Goal: Task Accomplishment & Management: Use online tool/utility

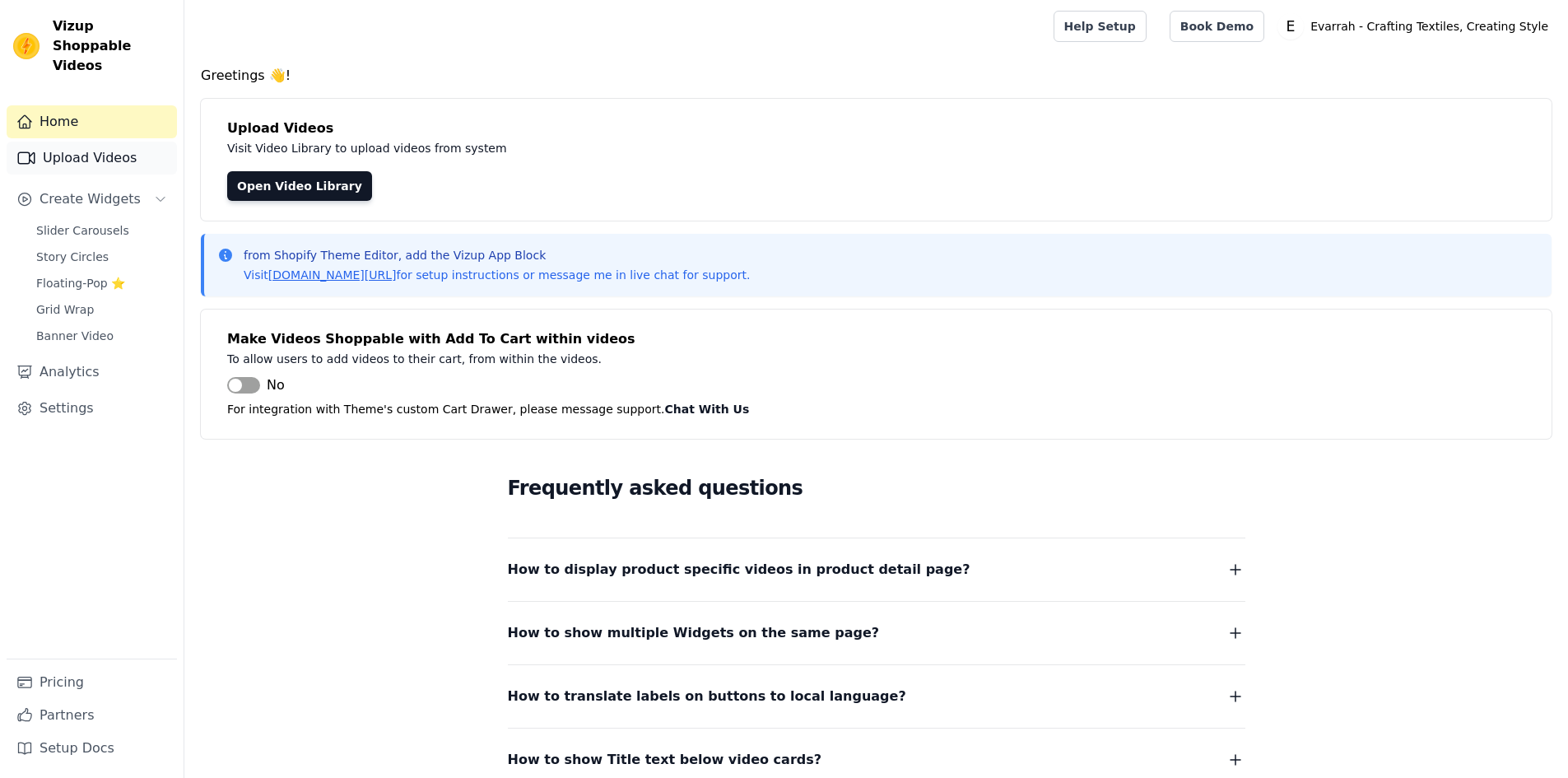
click at [72, 142] on link "Upload Videos" at bounding box center [92, 158] width 170 height 33
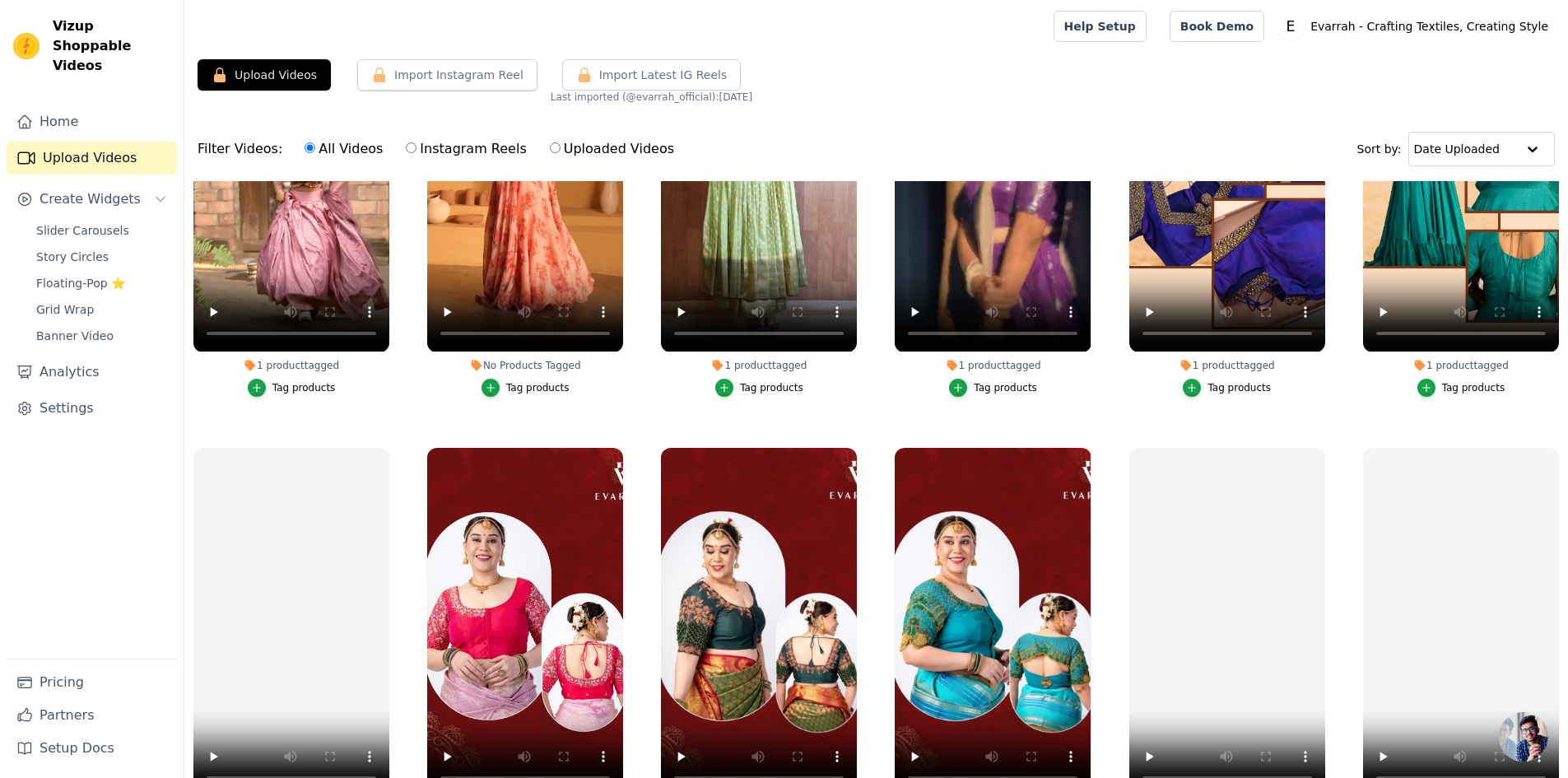
scroll to position [658, 0]
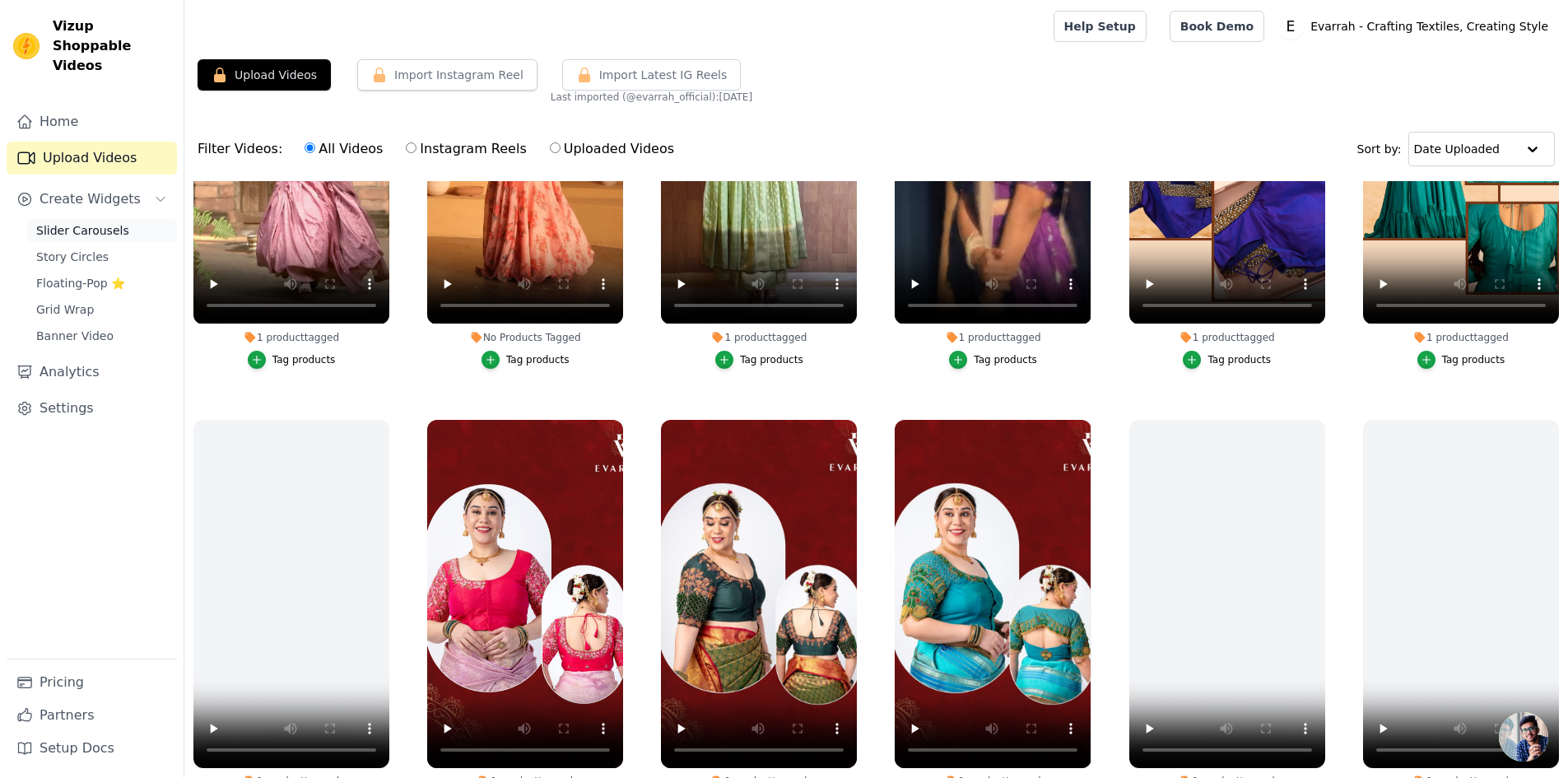
click at [53, 222] on span "Slider Carousels" at bounding box center [82, 230] width 93 height 16
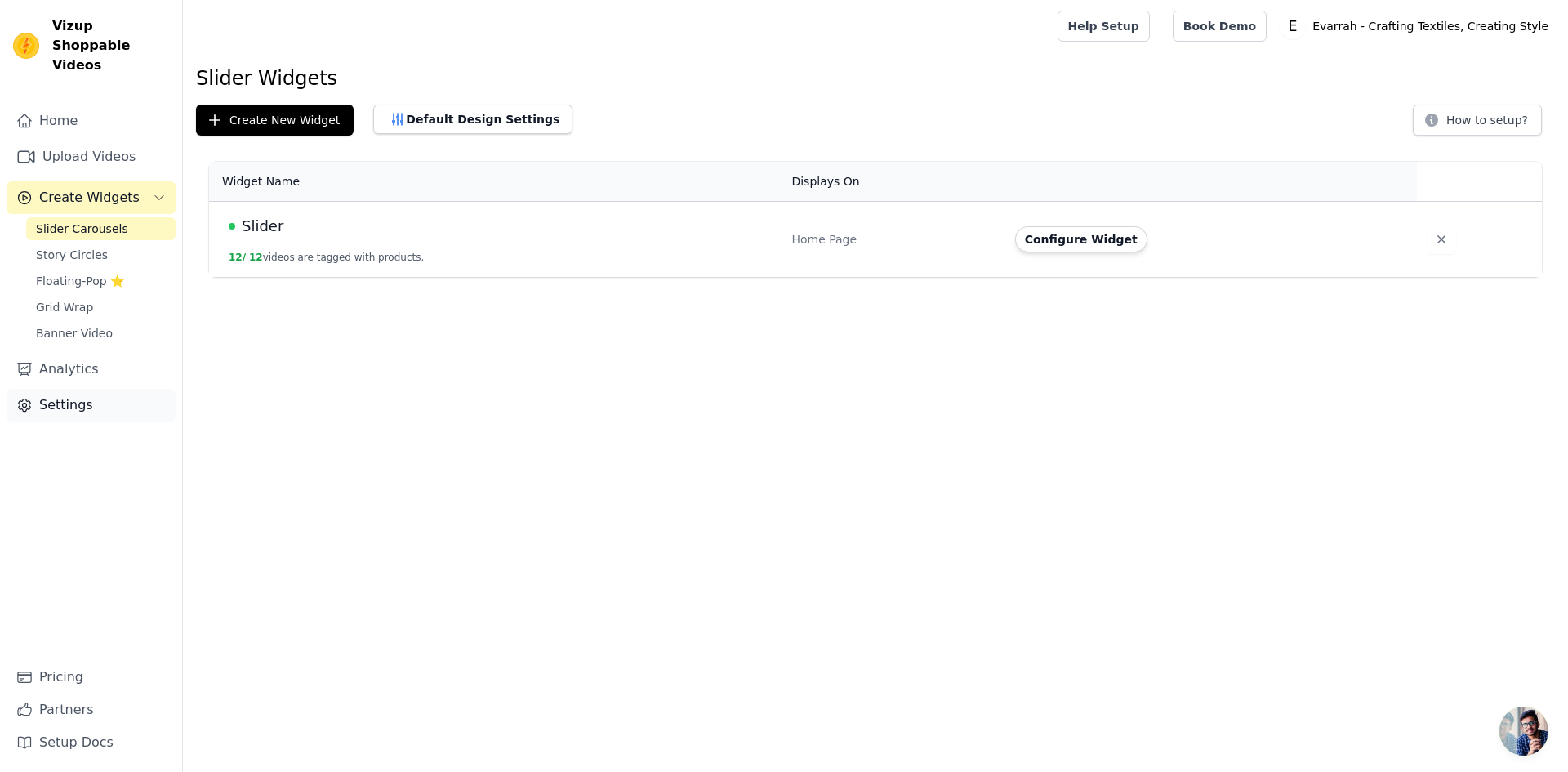
click at [67, 389] on link "Settings" at bounding box center [91, 405] width 169 height 32
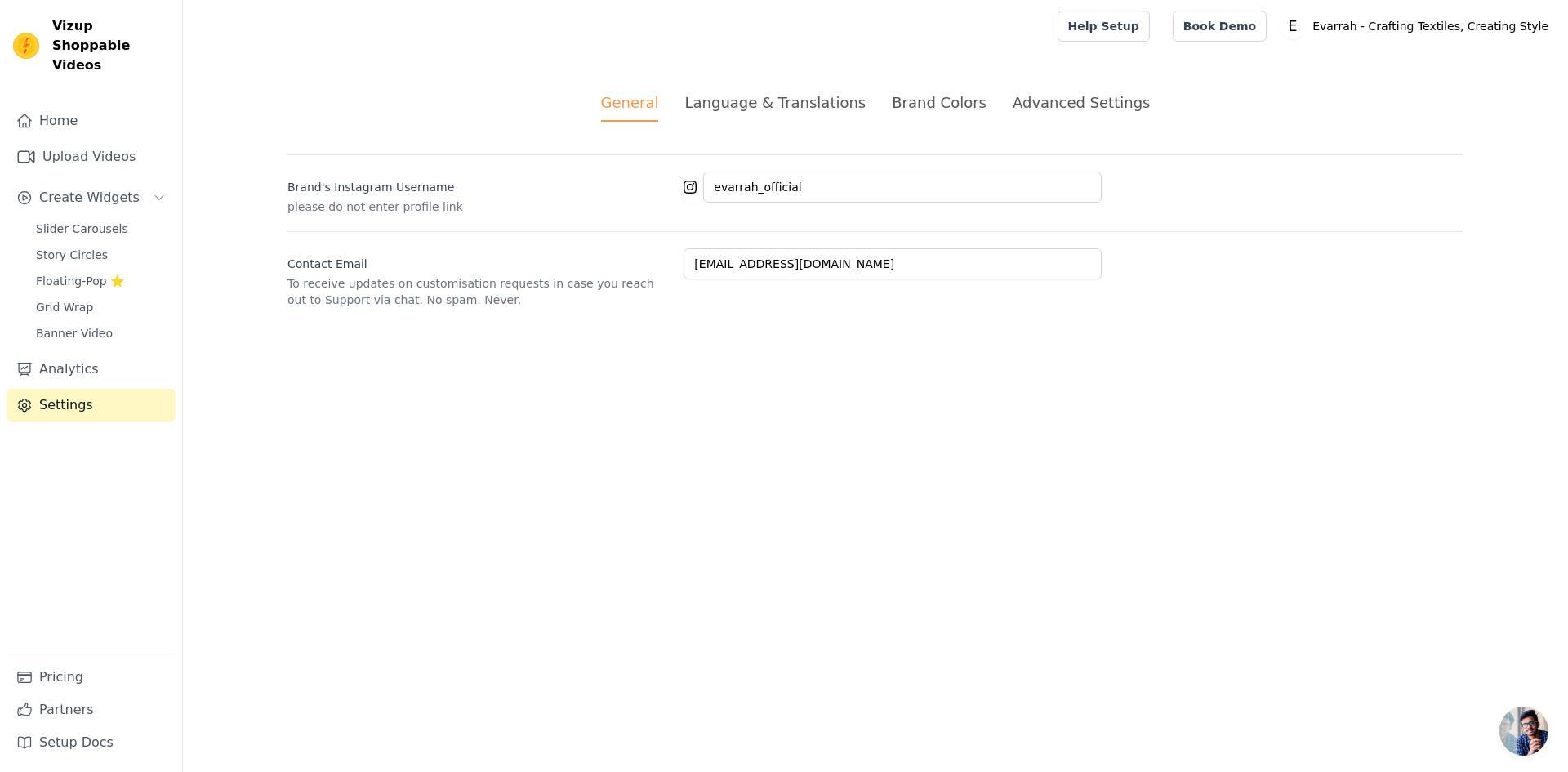
click at [1077, 96] on div "Advanced Settings" at bounding box center [1080, 102] width 137 height 22
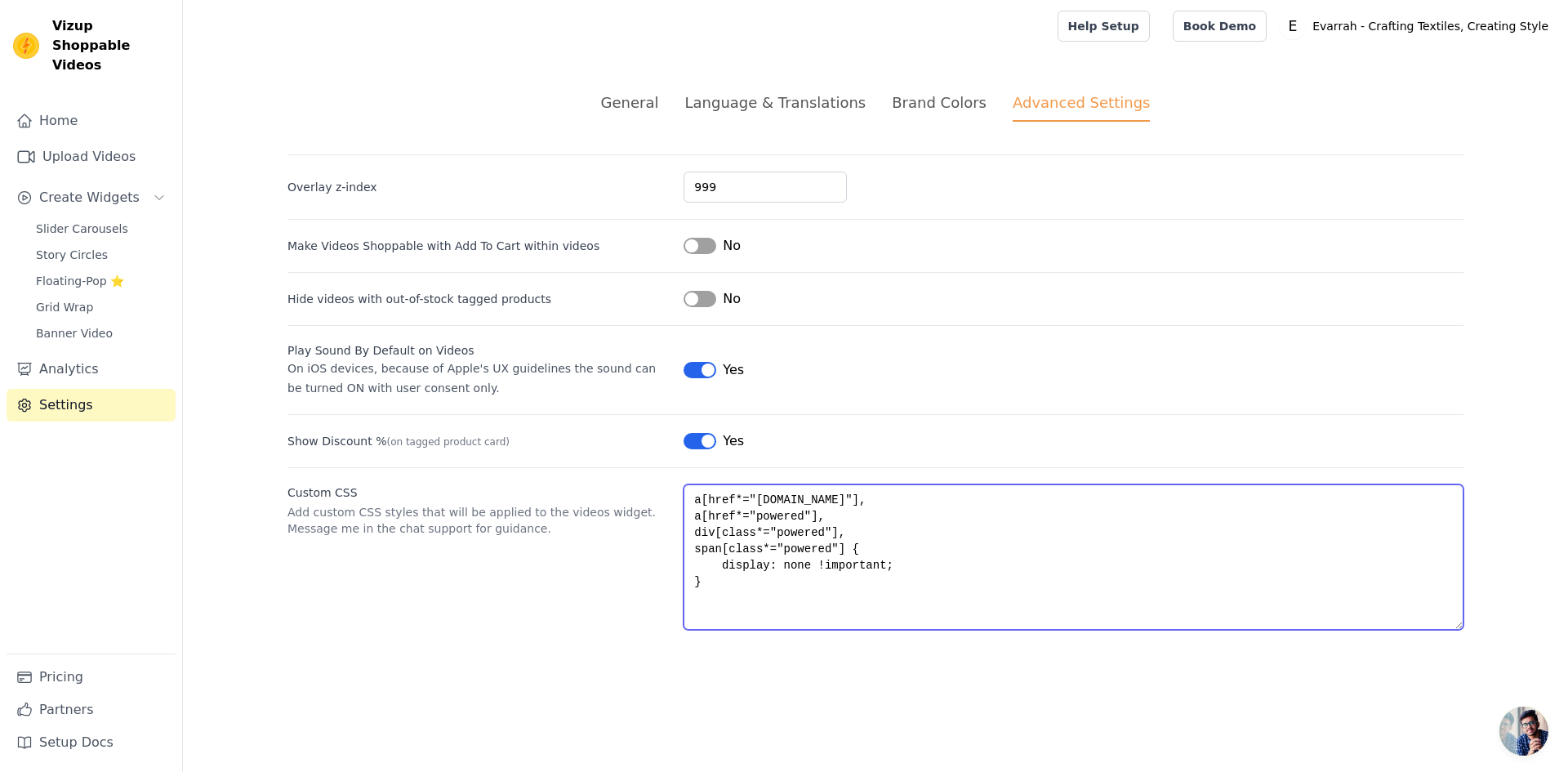
click at [724, 584] on textarea "a[href*="[DOMAIN_NAME]"], a[href*="powered"], div[class*="powered"], span[class…" at bounding box center [1073, 557] width 780 height 145
click at [718, 514] on textarea "a[href*="[DOMAIN_NAME]"], a[href*="powered"], div[class*="powered"], span[class…" at bounding box center [1073, 557] width 780 height 145
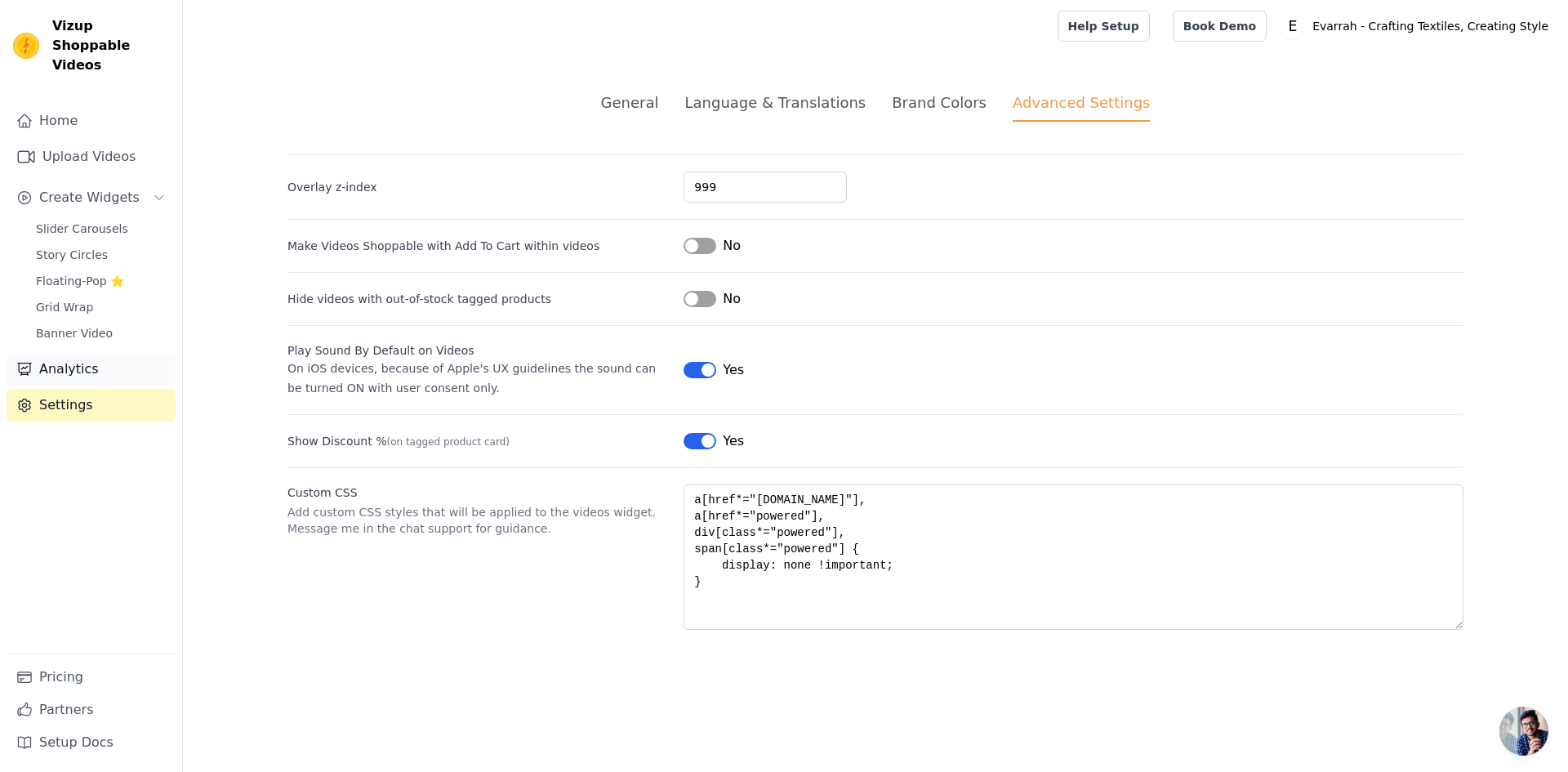
click at [92, 361] on link "Analytics" at bounding box center [91, 369] width 169 height 32
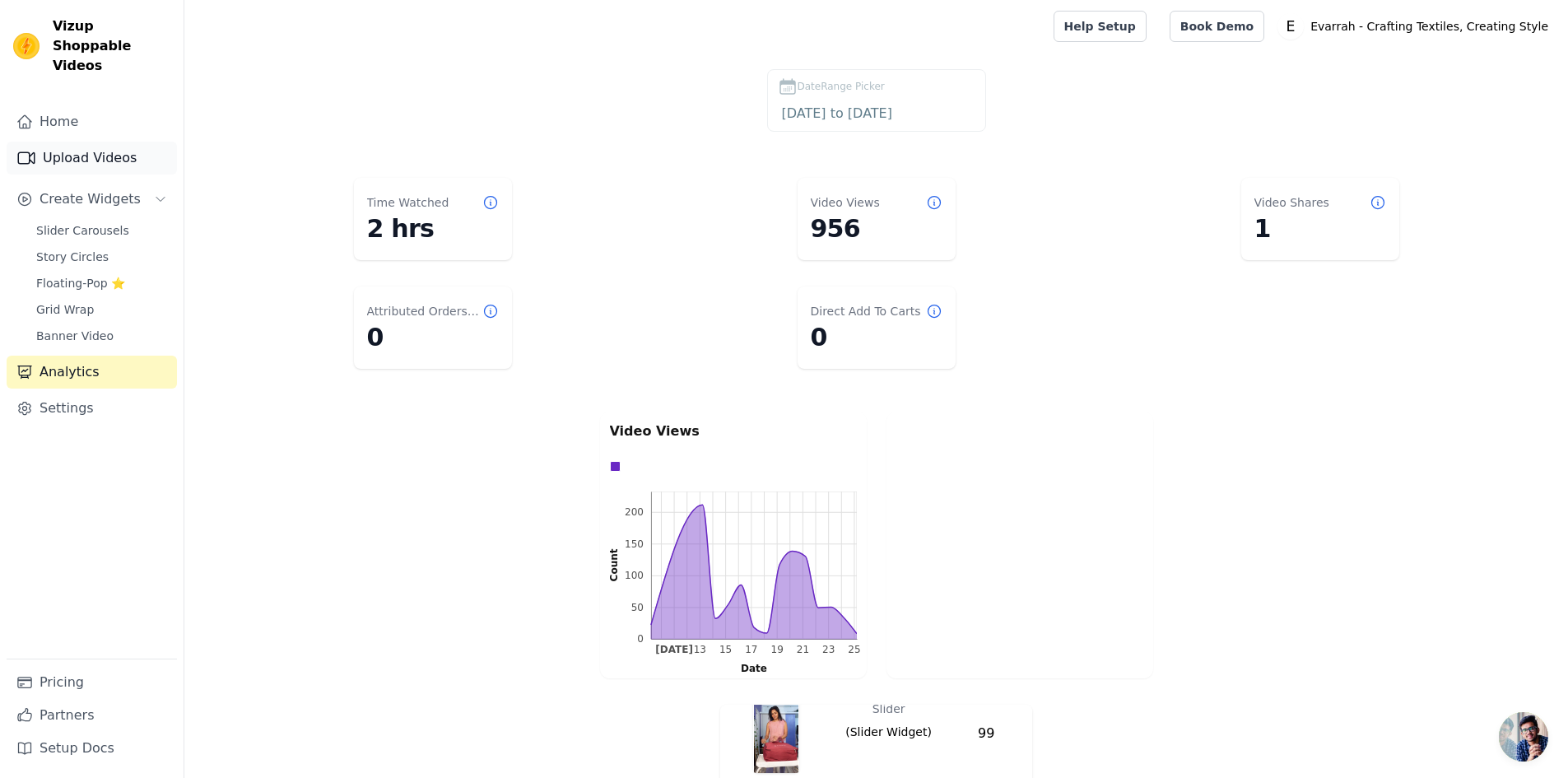
click at [100, 144] on link "Upload Videos" at bounding box center [92, 158] width 170 height 33
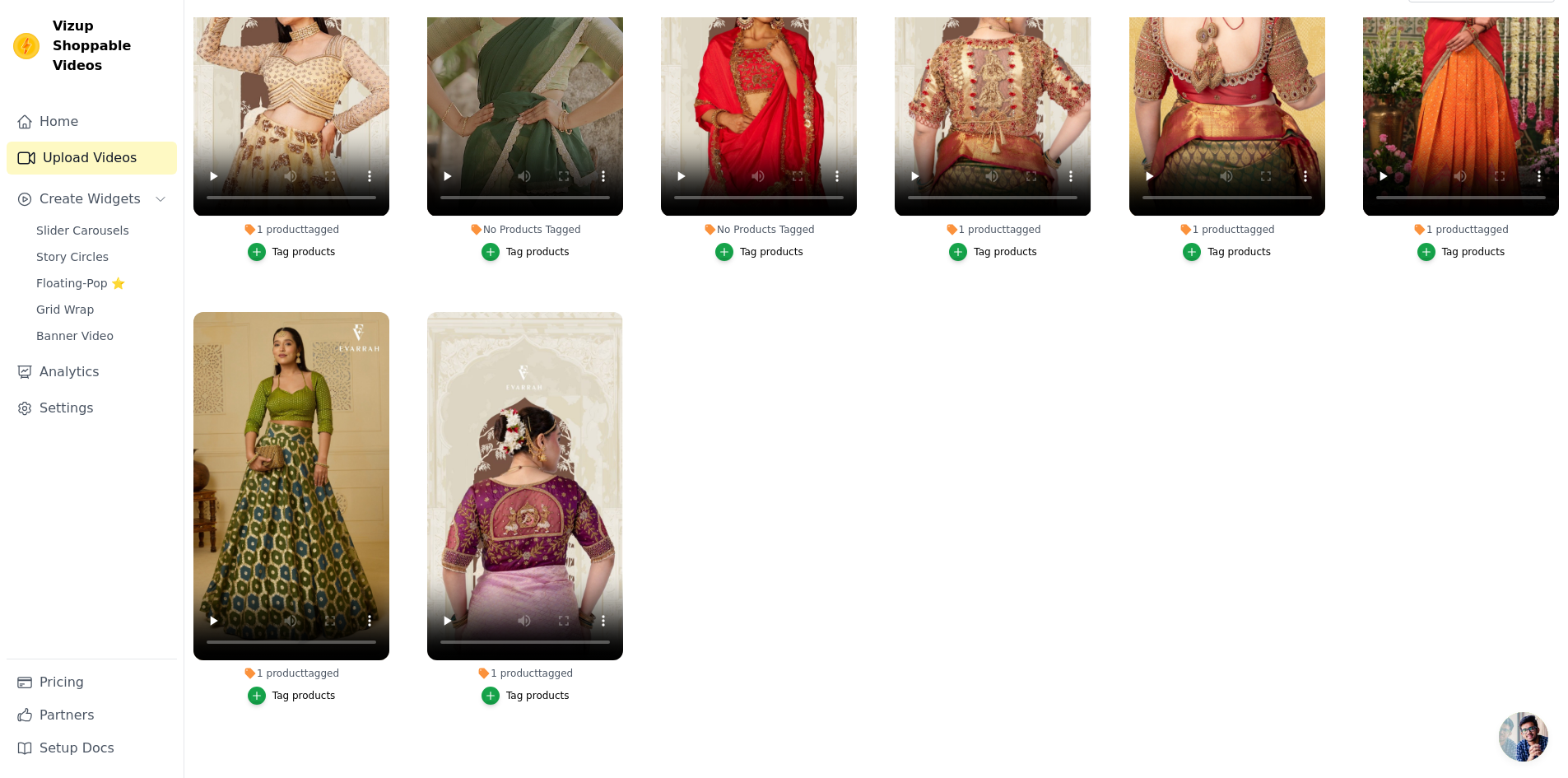
scroll to position [168, 0]
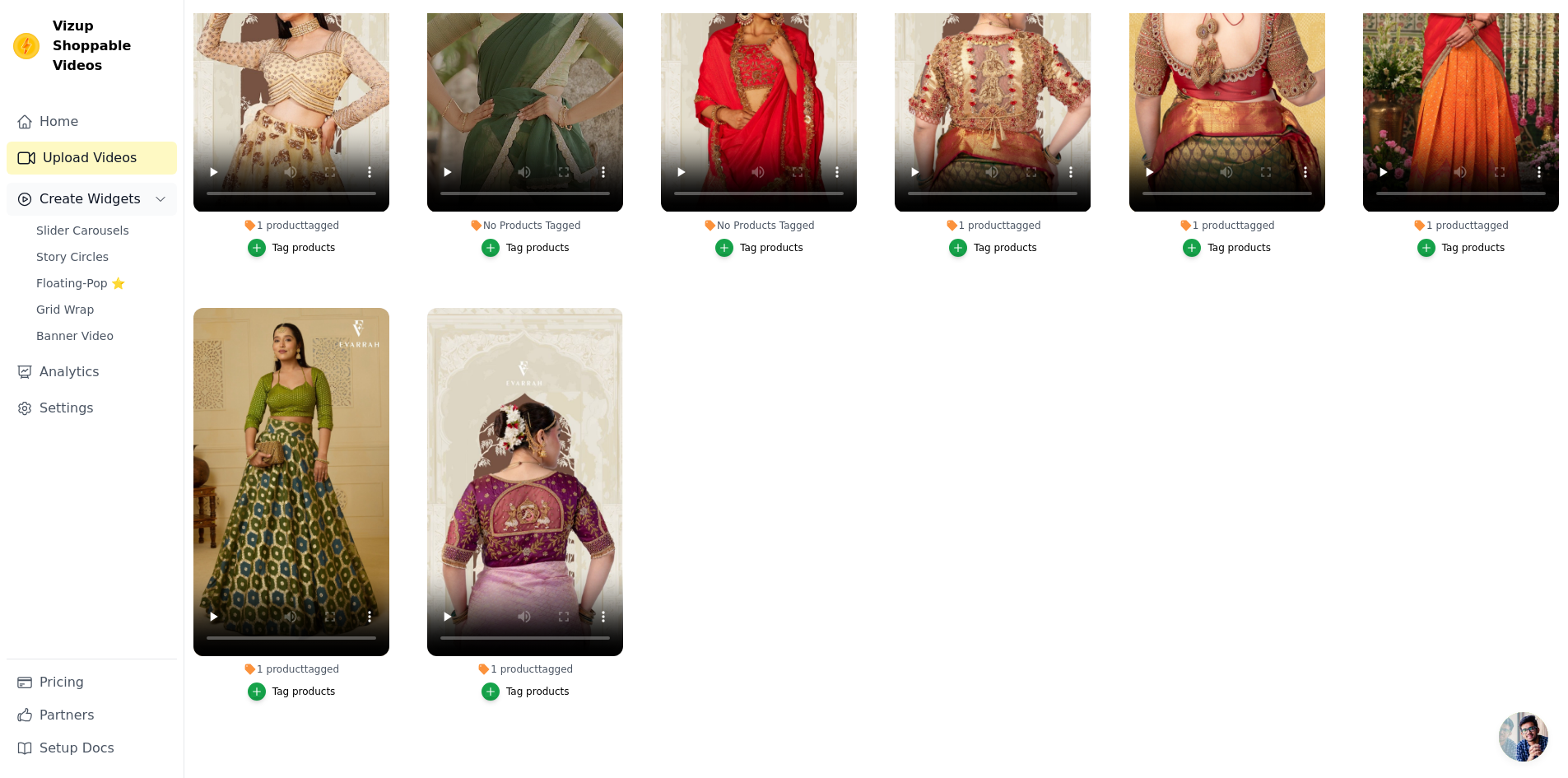
click at [100, 190] on span "Create Widgets" at bounding box center [90, 199] width 102 height 20
drag, startPoint x: 102, startPoint y: 169, endPoint x: 102, endPoint y: 186, distance: 17.0
click at [101, 183] on button "Create Widgets" at bounding box center [92, 199] width 170 height 33
click at [102, 222] on span "Slider Carousels" at bounding box center [82, 230] width 93 height 16
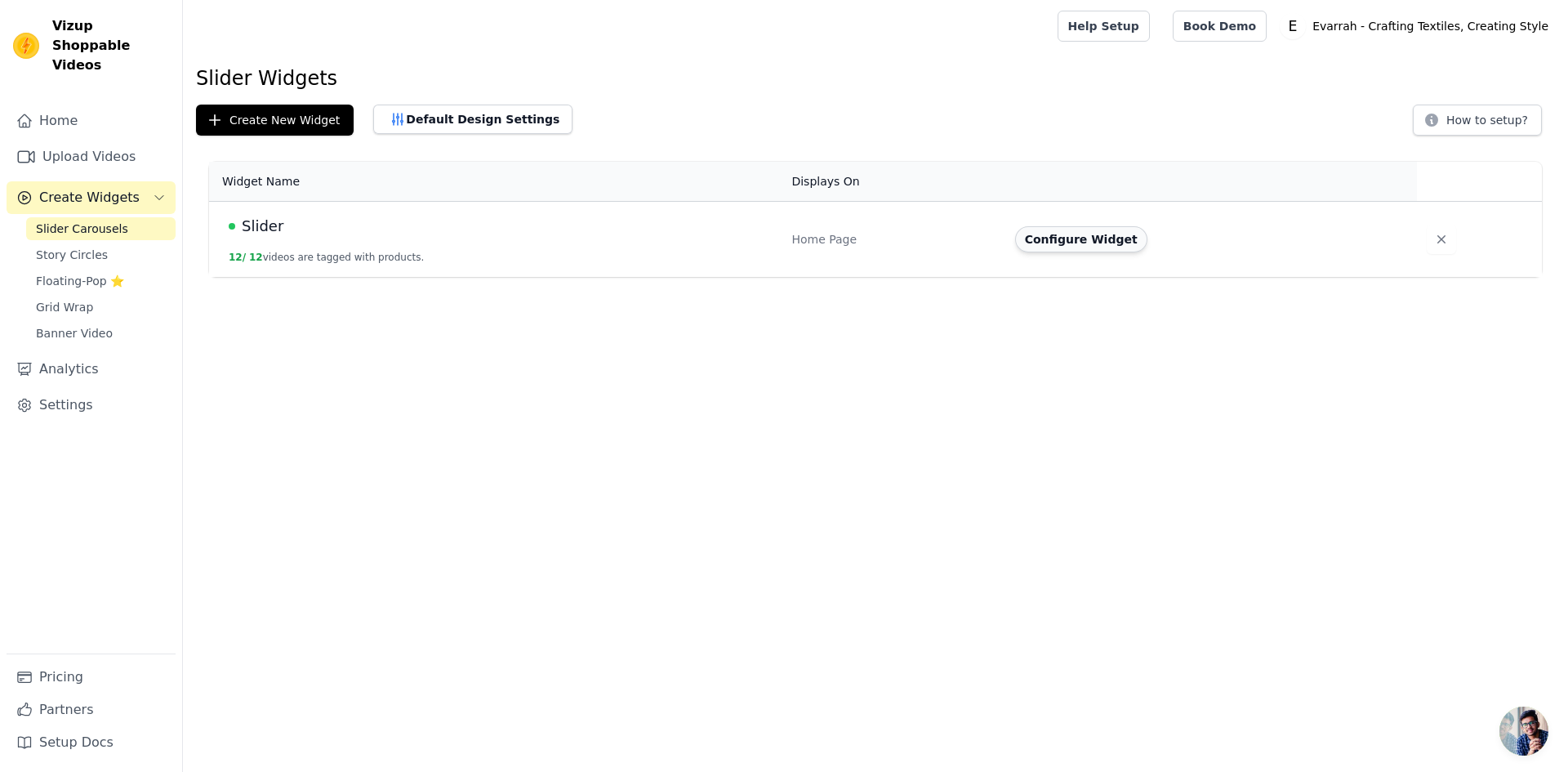
click at [1094, 239] on button "Configure Widget" at bounding box center [1080, 239] width 132 height 26
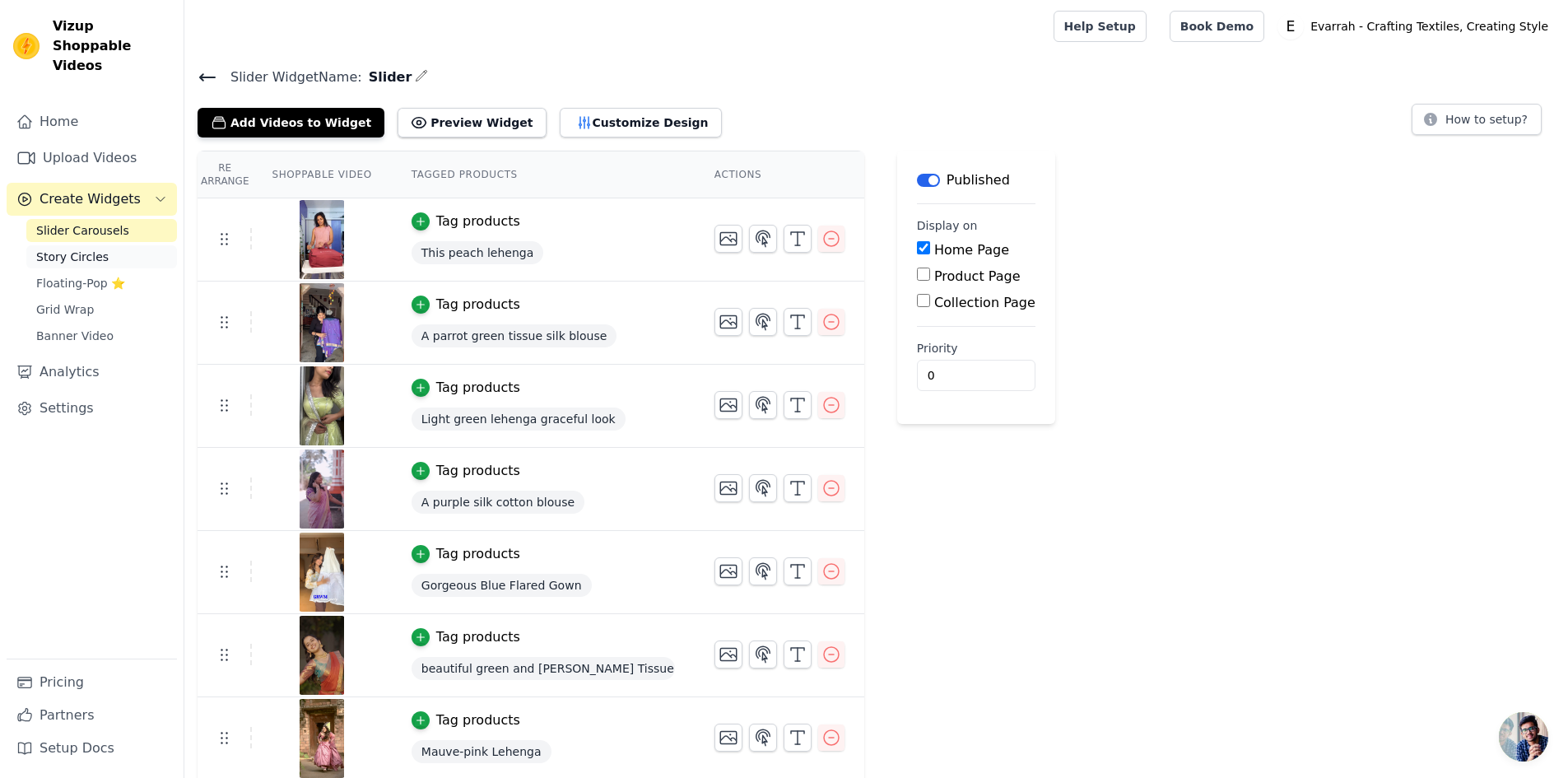
click at [101, 245] on link "Story Circles" at bounding box center [101, 257] width 150 height 23
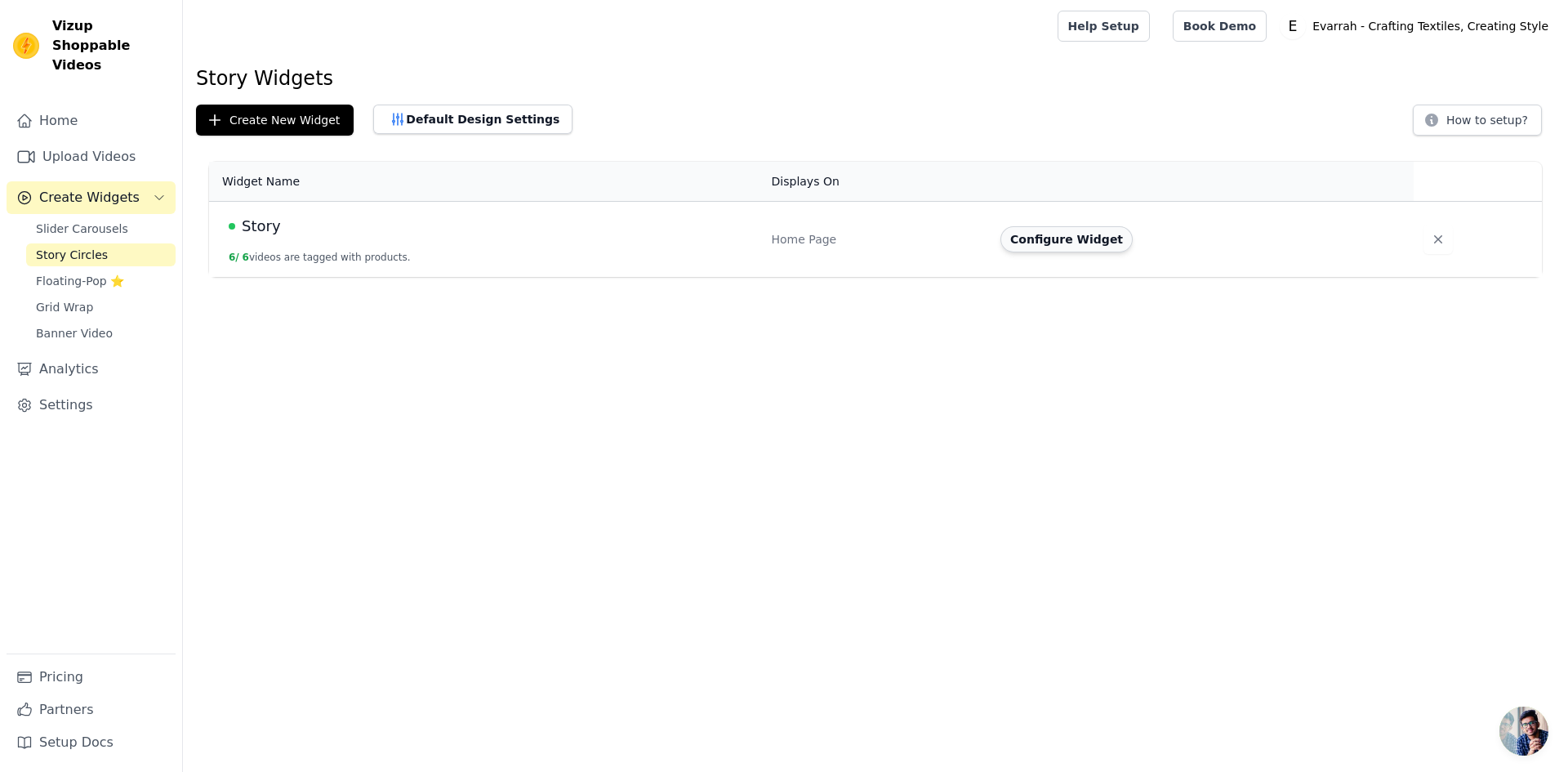
click at [1059, 229] on button "Configure Widget" at bounding box center [1066, 239] width 132 height 26
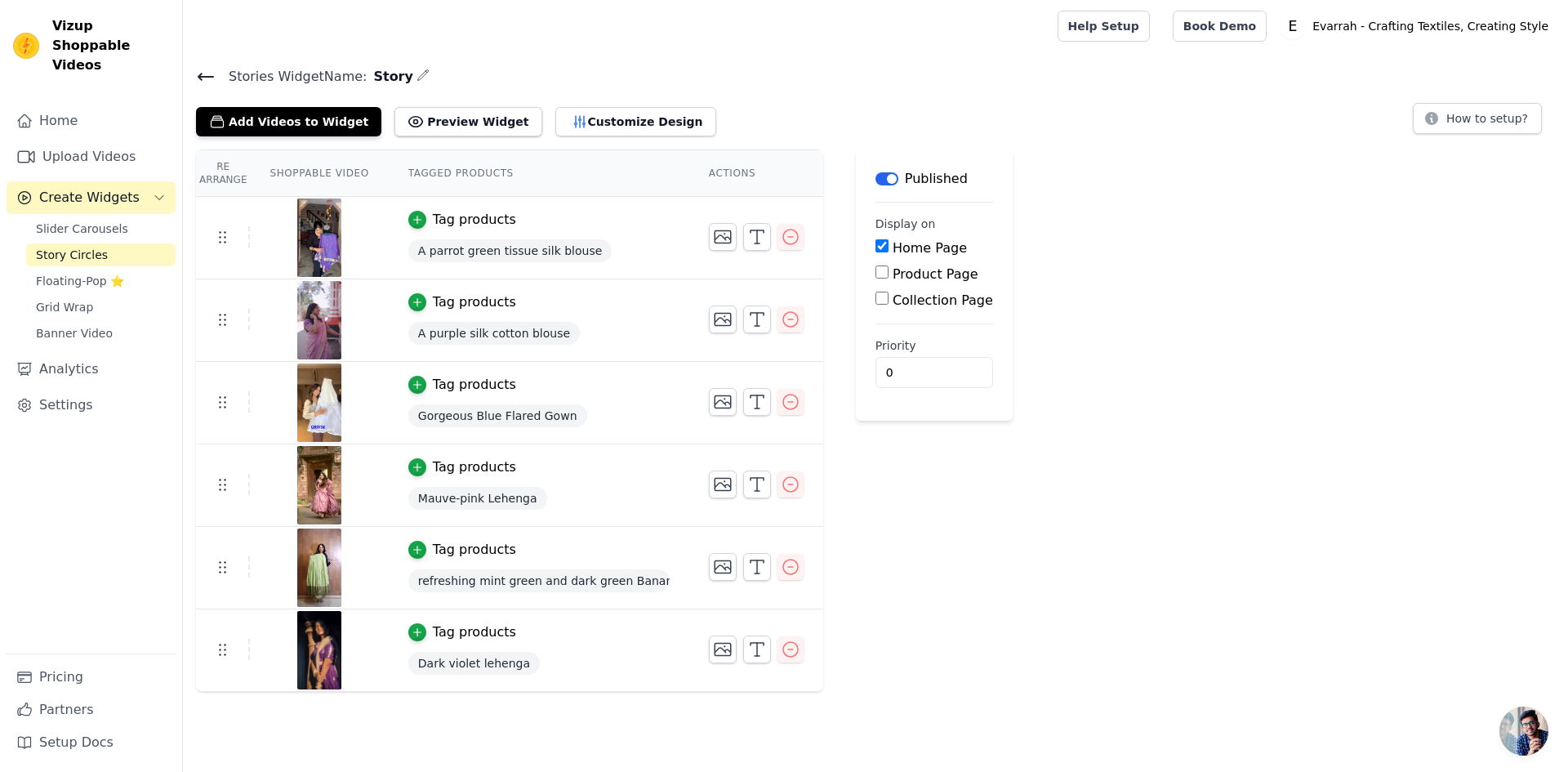
click at [195, 68] on div "Stories Widget Name: Story Add Videos to Widget Preview Widget Customize Design…" at bounding box center [874, 101] width 1385 height 71
click at [195, 77] on div "Stories Widget Name: Story Add Videos to Widget Preview Widget Customize Design…" at bounding box center [874, 101] width 1385 height 71
click at [198, 74] on icon at bounding box center [205, 76] width 20 height 20
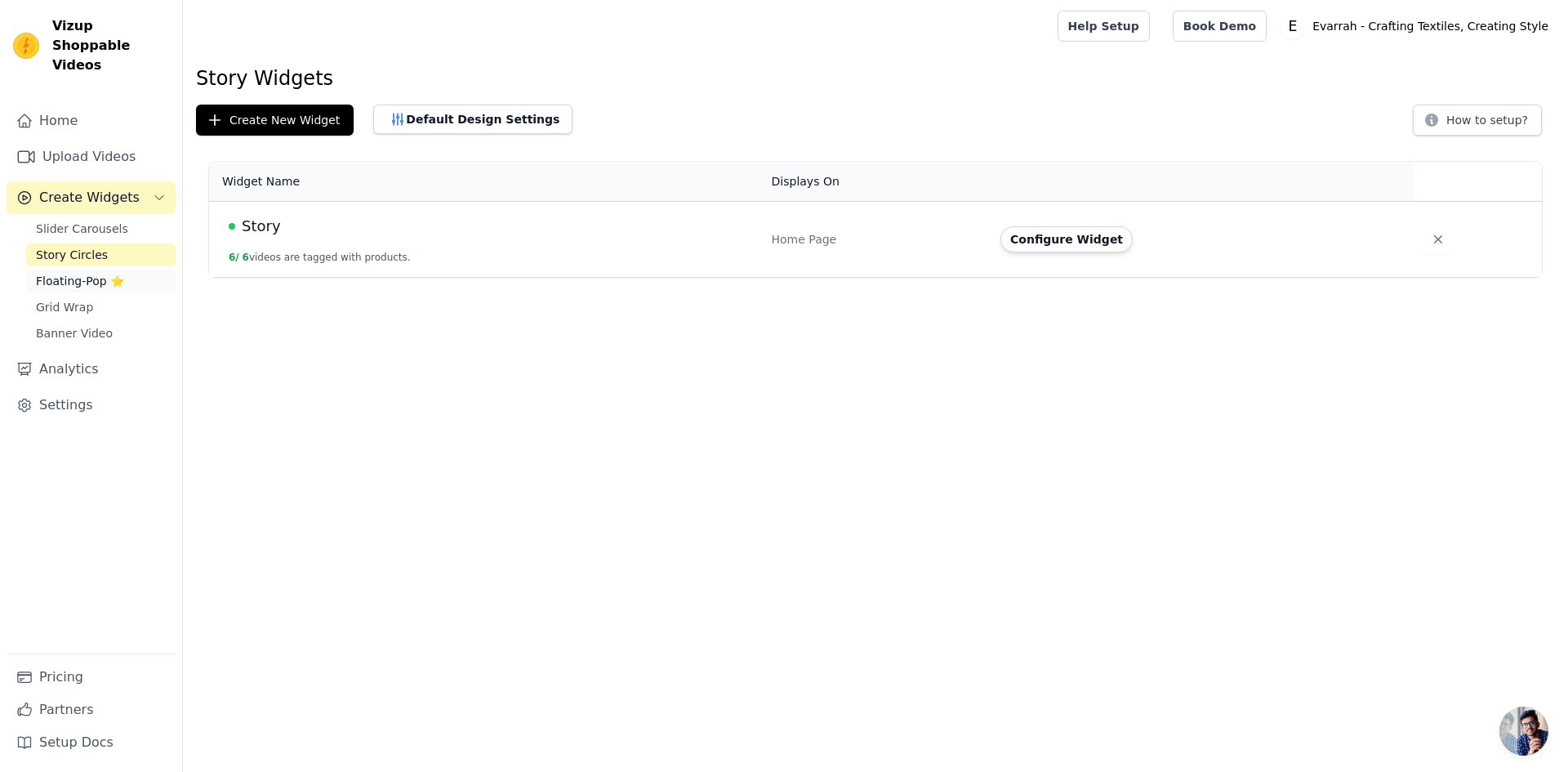
click at [92, 272] on link "Floating-Pop ⭐" at bounding box center [100, 281] width 149 height 23
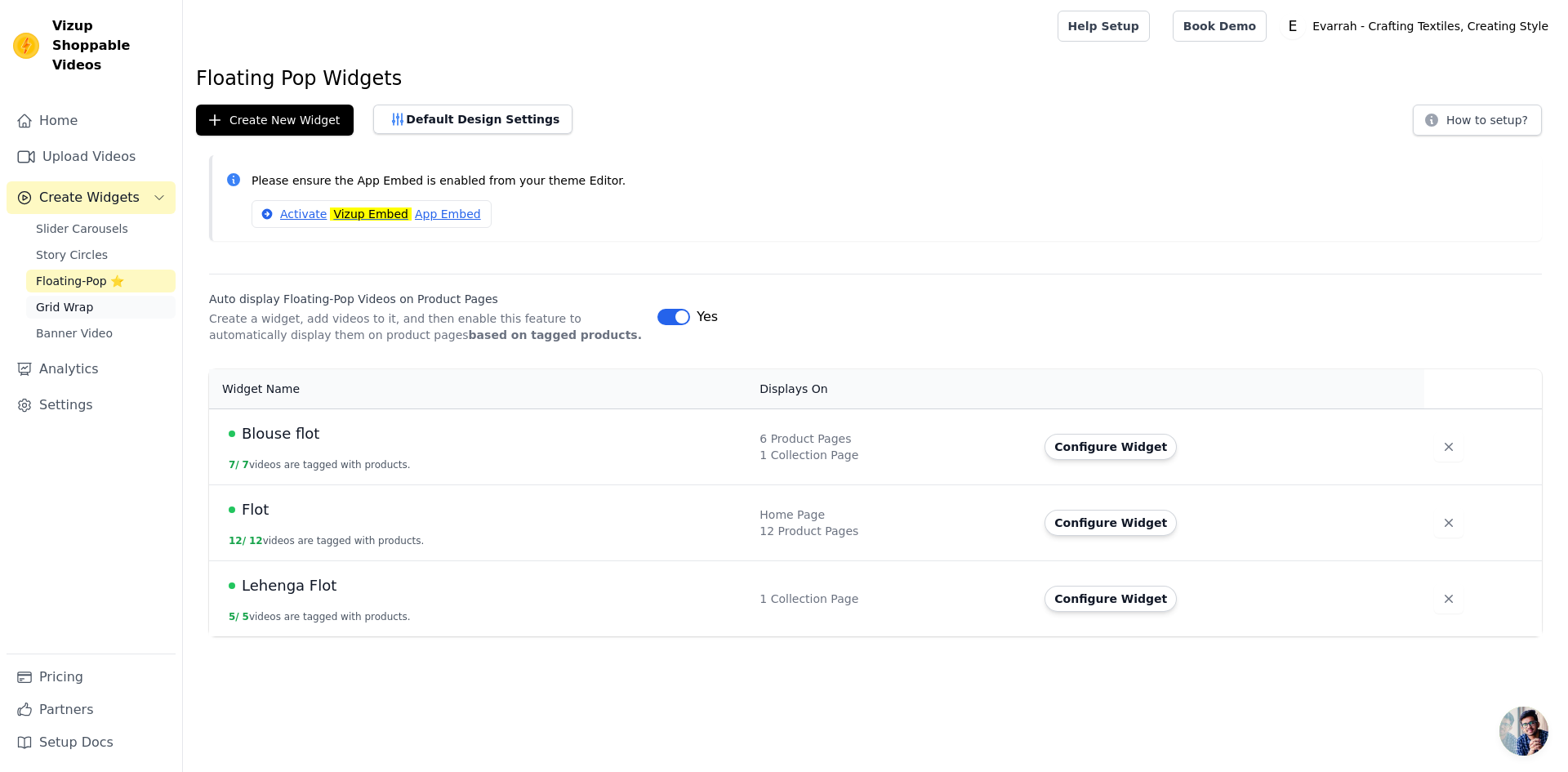
click at [115, 296] on link "Grid Wrap" at bounding box center [100, 307] width 149 height 23
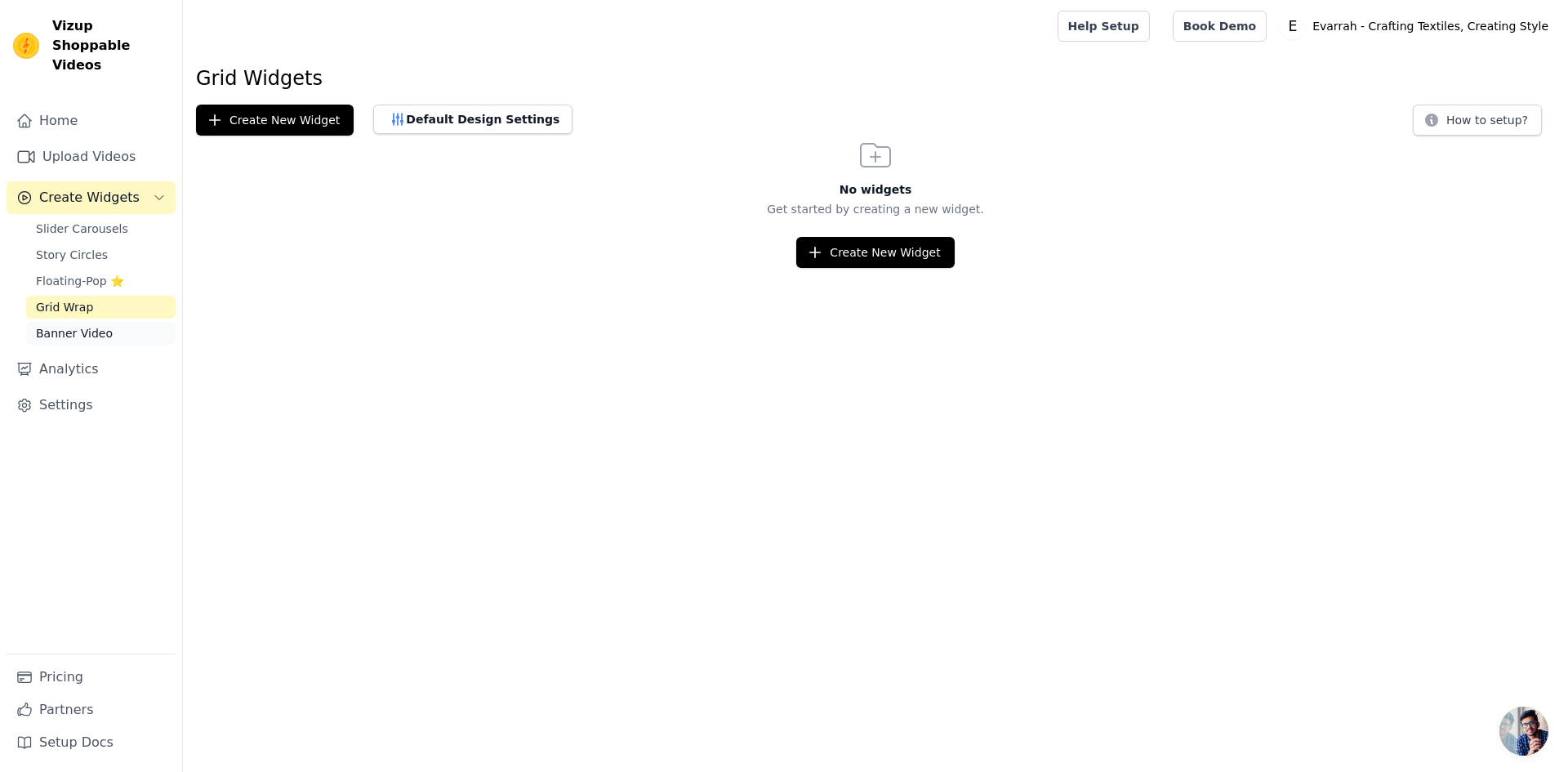
click at [112, 322] on link "Banner Video" at bounding box center [100, 334] width 149 height 23
click at [79, 112] on link "Home" at bounding box center [91, 121] width 169 height 32
